Goal: Transaction & Acquisition: Register for event/course

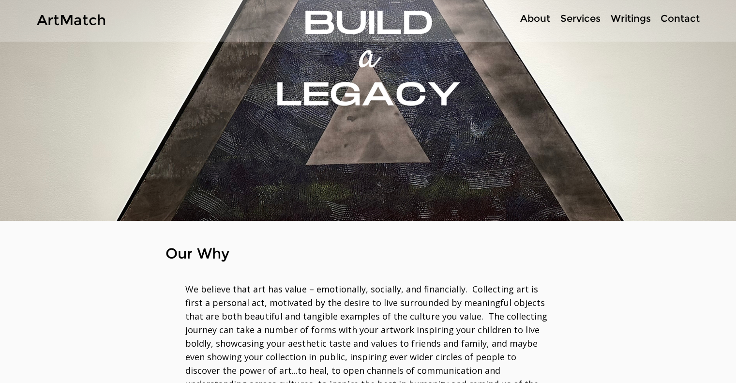
scroll to position [48, 0]
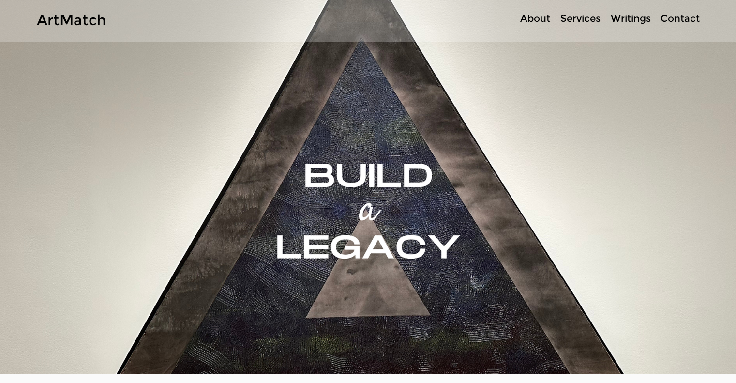
click at [678, 15] on p "Contact" at bounding box center [680, 19] width 49 height 14
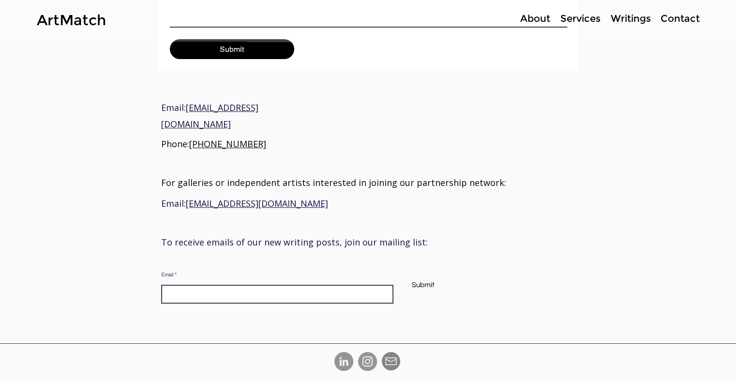
scroll to position [291, 0]
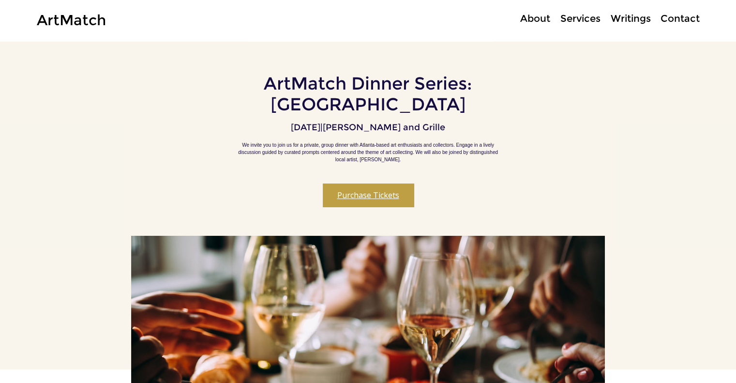
click at [383, 197] on button "Purchase Tickets" at bounding box center [368, 194] width 91 height 23
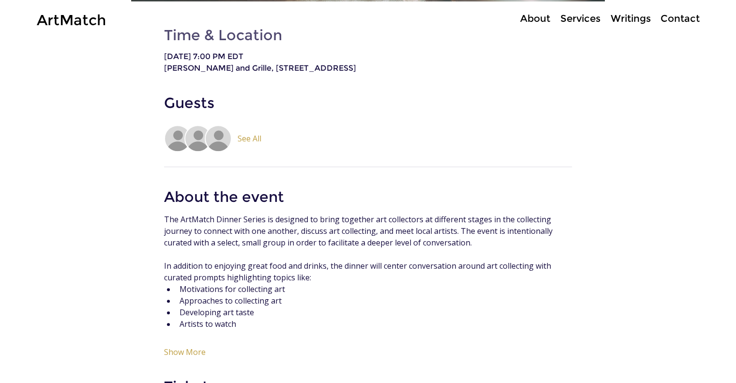
scroll to position [260, 0]
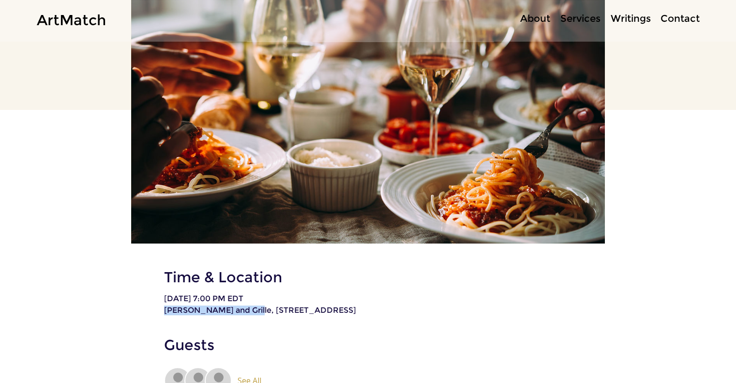
drag, startPoint x: 248, startPoint y: 312, endPoint x: 167, endPoint y: 315, distance: 80.9
click at [165, 315] on p "[PERSON_NAME] and Grille, [STREET_ADDRESS]" at bounding box center [368, 311] width 408 height 10
copy p "[PERSON_NAME] and Grille,"
